Goal: Task Accomplishment & Management: Complete application form

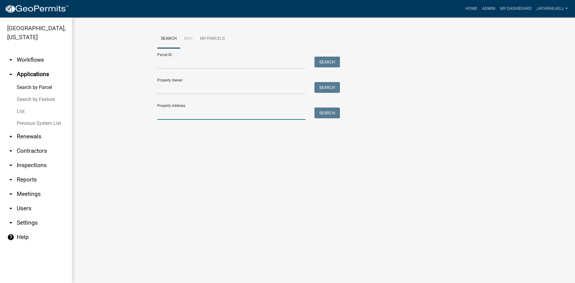
click at [181, 111] on input "Property Address:" at bounding box center [231, 114] width 148 height 12
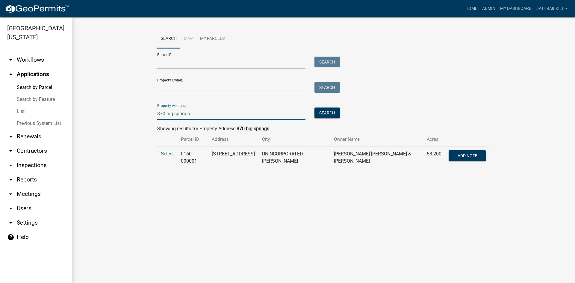
type input "870 big springs"
click at [166, 153] on span "Select" at bounding box center [167, 154] width 13 height 6
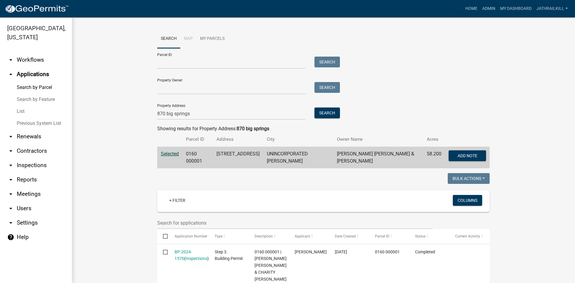
click at [42, 53] on link "arrow_drop_down Workflows" at bounding box center [36, 60] width 72 height 14
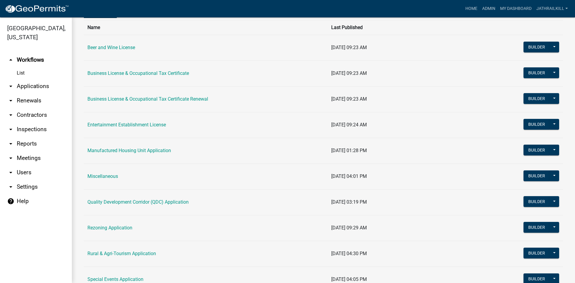
scroll to position [90, 0]
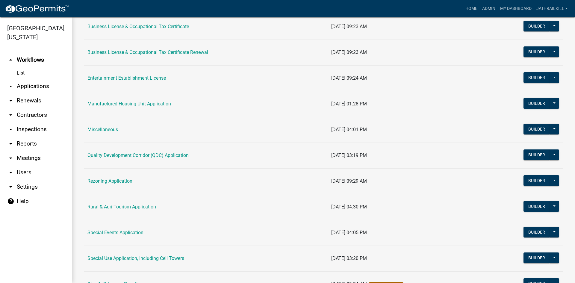
click at [140, 107] on td "Manufactured Housing Unit Application" at bounding box center [206, 104] width 244 height 26
click at [140, 105] on link "Manufactured Housing Unit Application" at bounding box center [130, 104] width 84 height 6
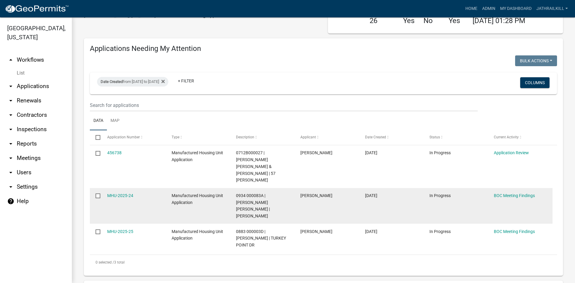
scroll to position [60, 0]
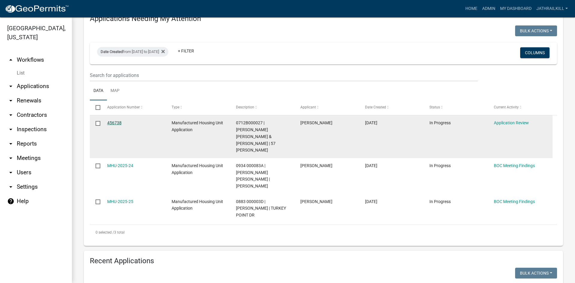
click at [117, 124] on link "456738" at bounding box center [114, 122] width 14 height 5
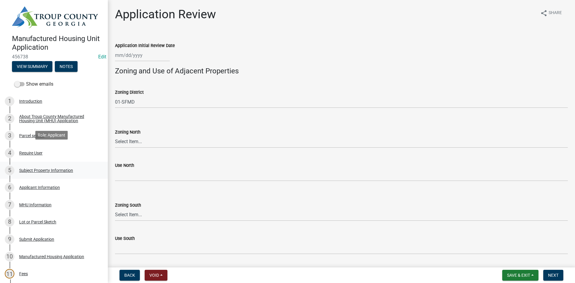
click at [49, 162] on link "5 Subject Property Information" at bounding box center [54, 170] width 108 height 17
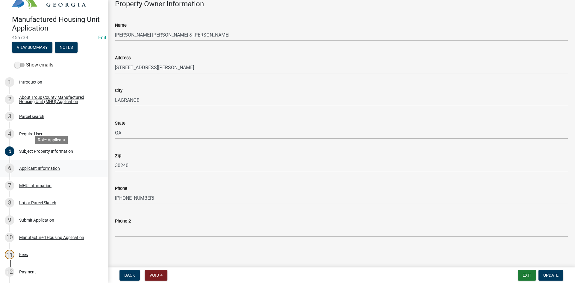
scroll to position [30, 0]
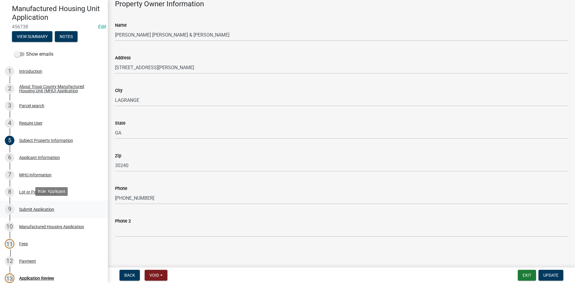
click at [65, 208] on div "9 Submit Application" at bounding box center [52, 210] width 94 height 10
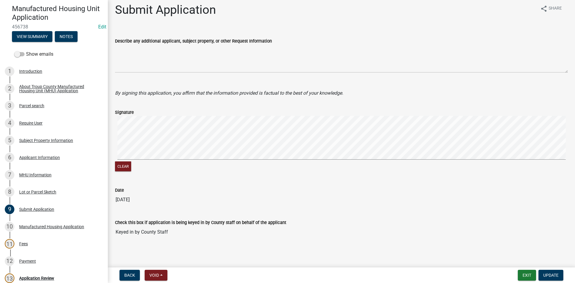
scroll to position [6, 0]
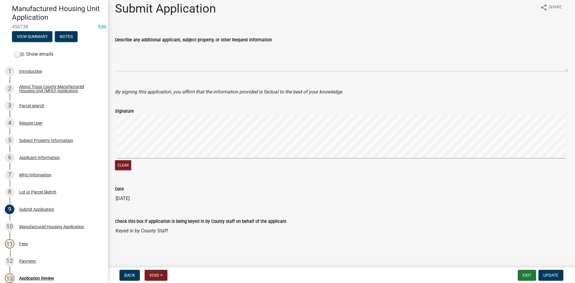
click at [519, 269] on nav "Back Void Withdraw Lock Expire Void Exit Update" at bounding box center [342, 276] width 468 height 16
click at [528, 281] on button "Exit" at bounding box center [527, 275] width 18 height 11
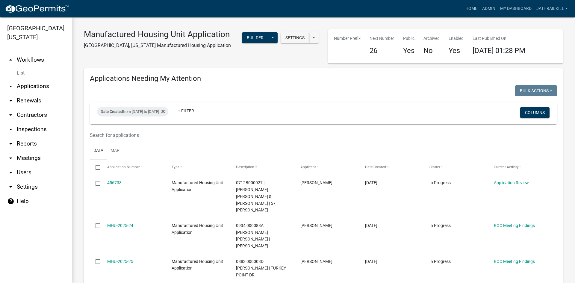
click at [23, 53] on link "arrow_drop_up Workflows" at bounding box center [36, 60] width 72 height 14
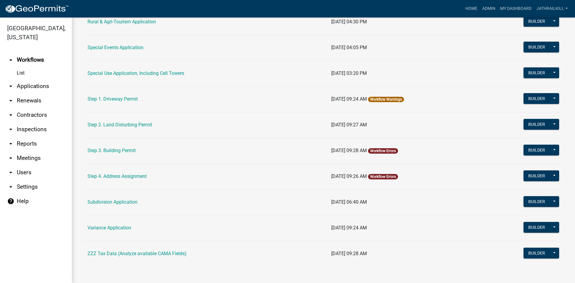
scroll to position [275, 0]
click at [105, 233] on td "Variance Application" at bounding box center [206, 228] width 244 height 26
click at [106, 230] on link "Variance Application" at bounding box center [110, 228] width 44 height 6
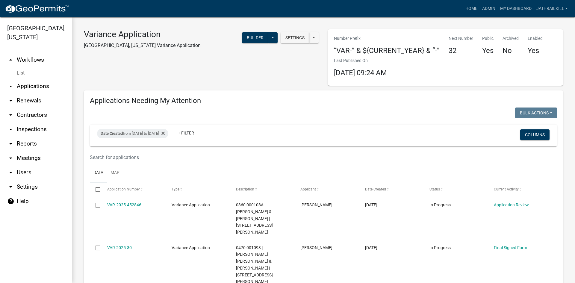
click at [44, 53] on link "arrow_drop_up Workflows" at bounding box center [36, 60] width 72 height 14
